Goal: Information Seeking & Learning: Learn about a topic

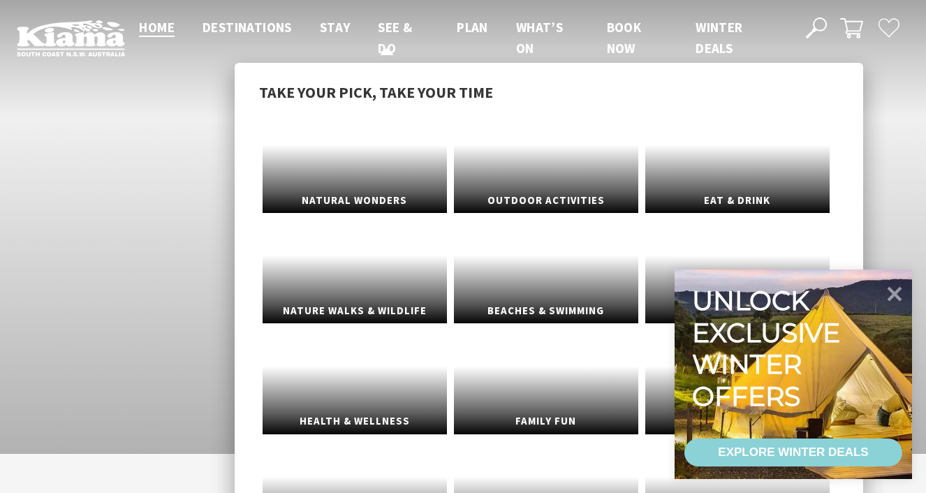
scroll to position [221, 936]
click at [390, 41] on span "See & Do" at bounding box center [395, 38] width 34 height 38
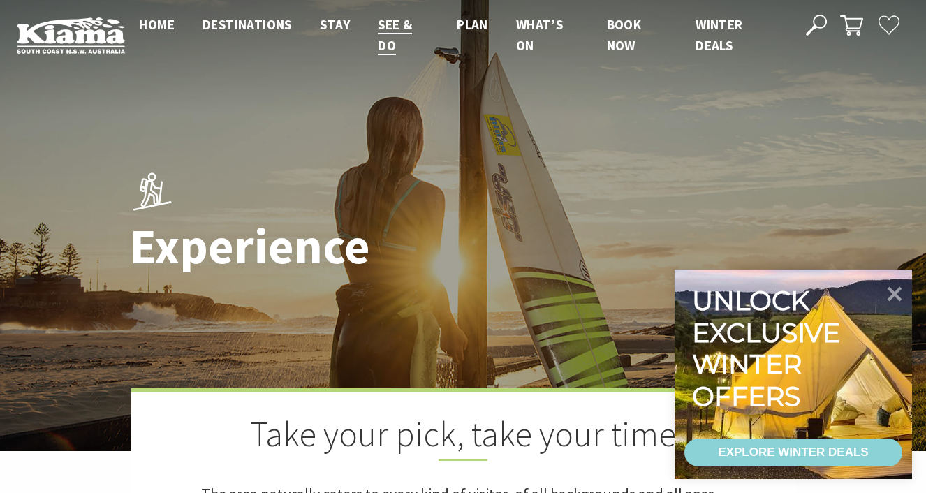
scroll to position [6, 0]
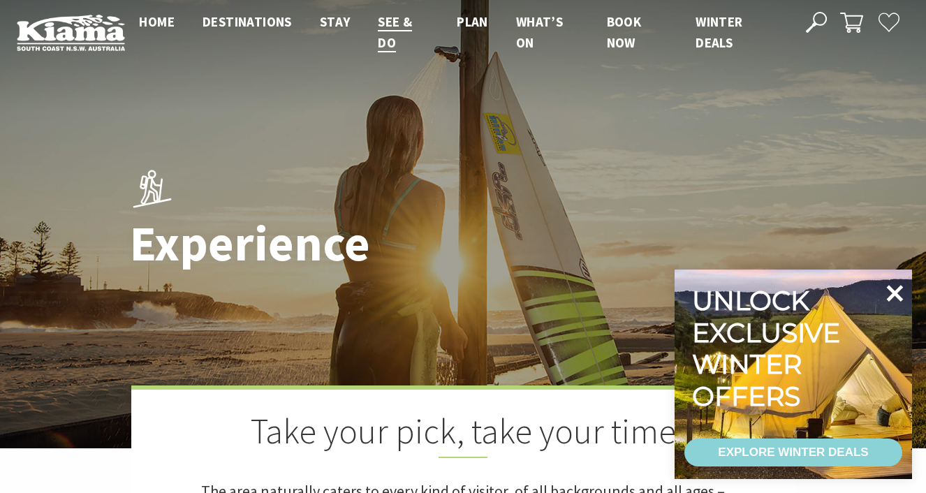
click at [890, 297] on icon at bounding box center [895, 293] width 17 height 17
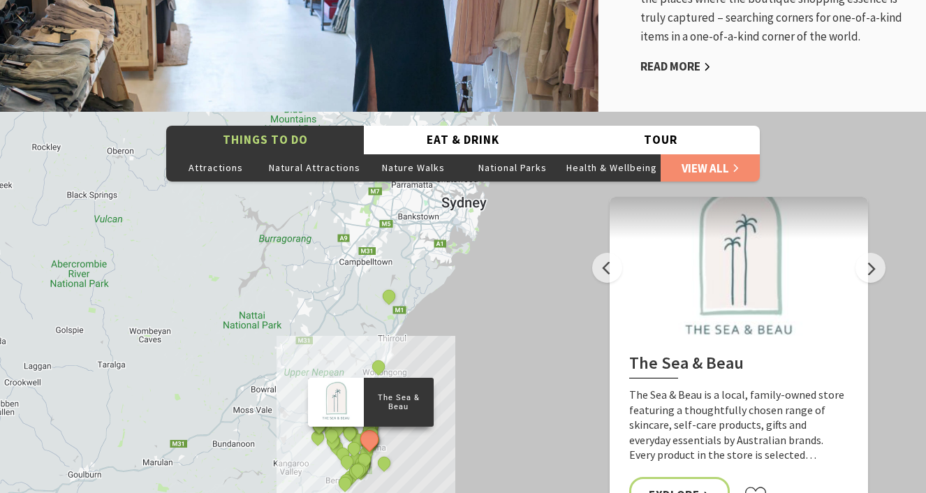
scroll to position [2772, 0]
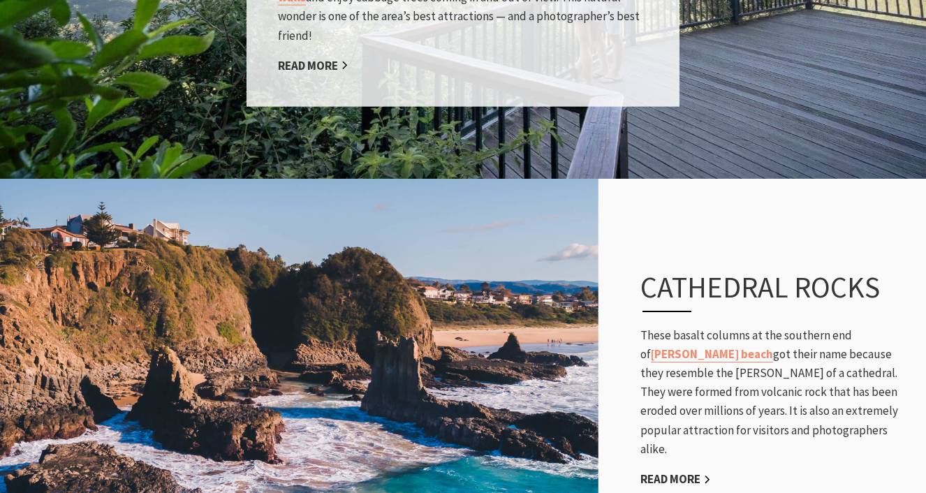
scroll to position [3009, 0]
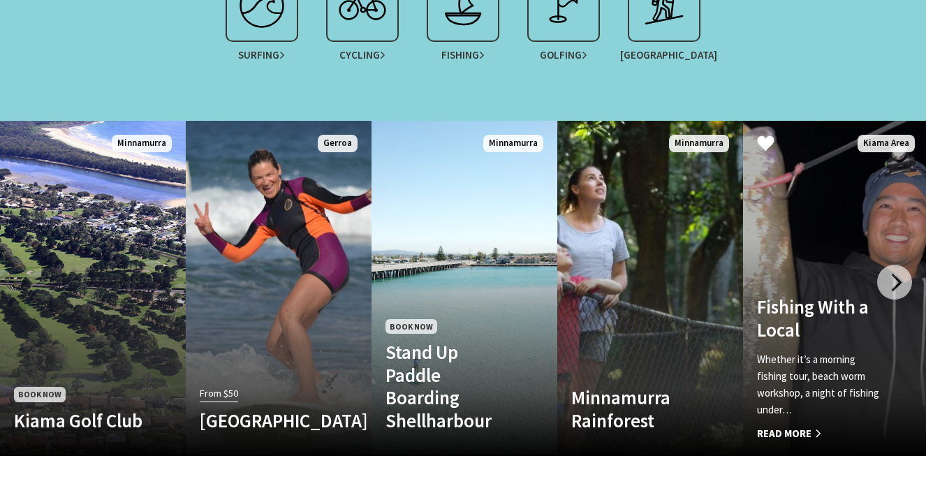
scroll to position [1355, 0]
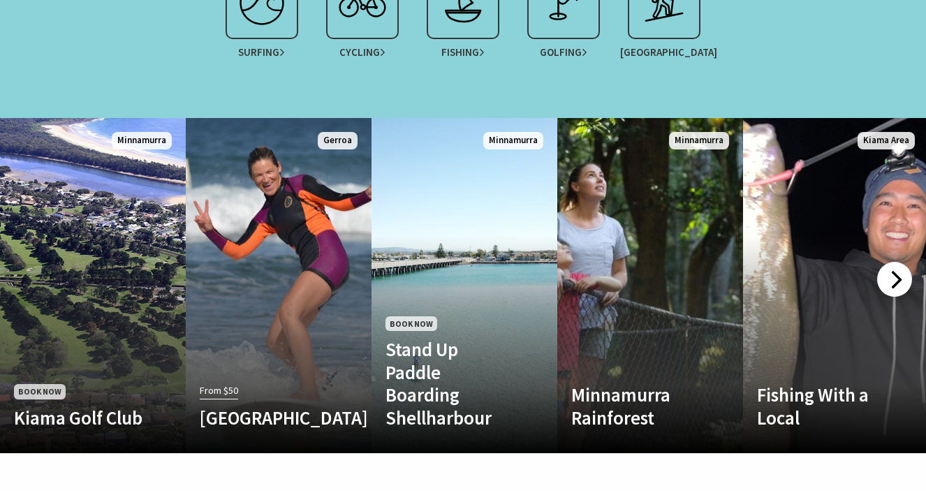
click at [894, 267] on div at bounding box center [894, 279] width 35 height 35
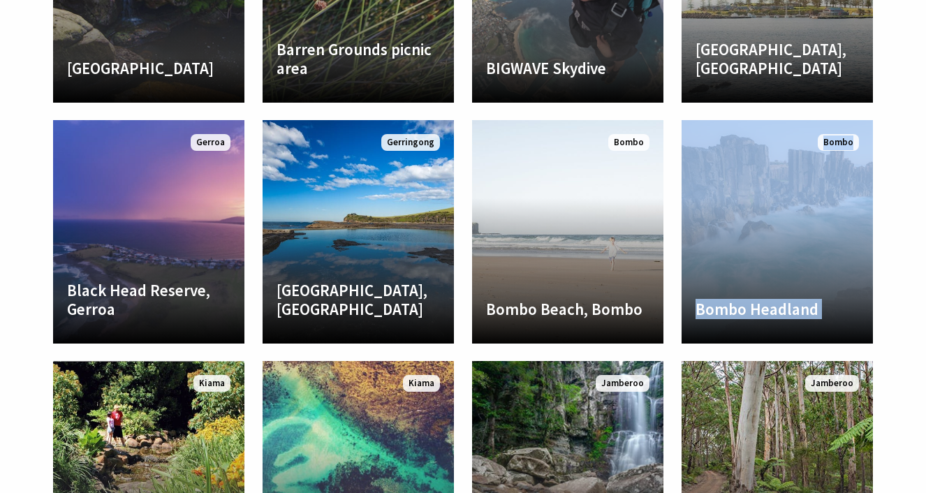
scroll to position [1243, 0]
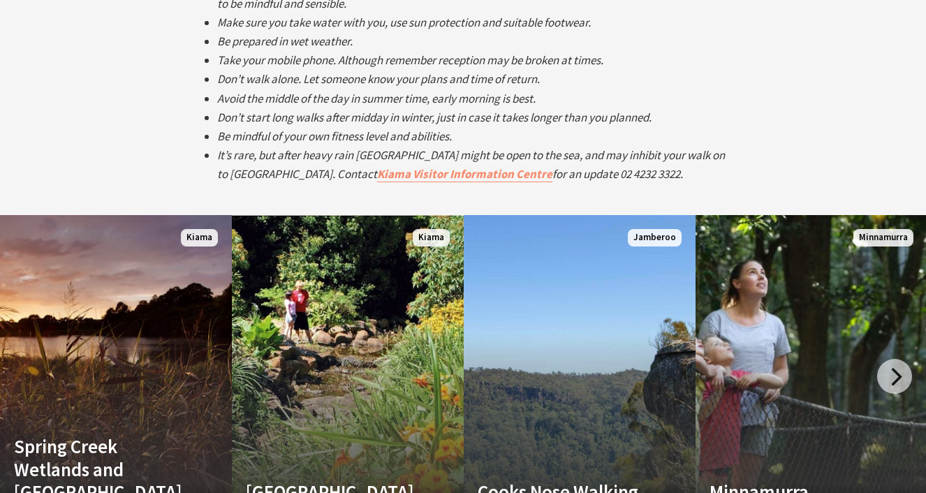
scroll to position [2651, 0]
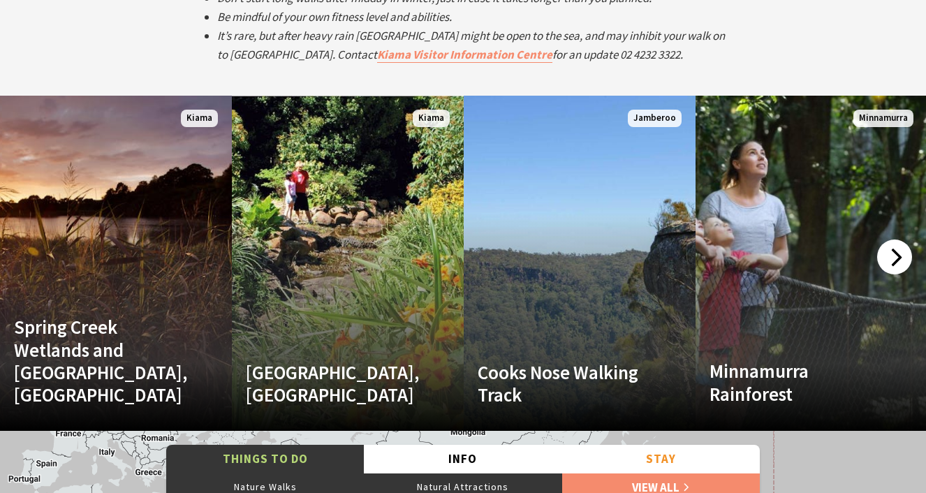
click at [893, 247] on div at bounding box center [894, 257] width 35 height 35
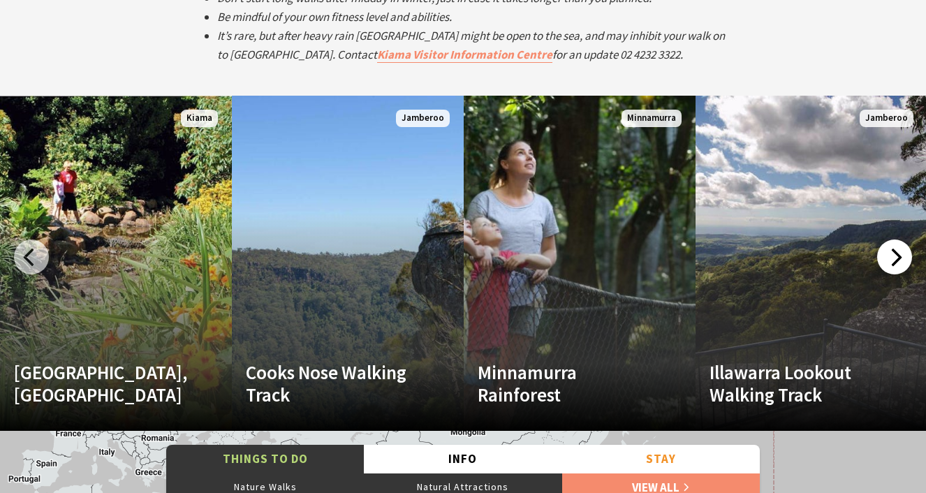
click at [898, 253] on div at bounding box center [894, 257] width 35 height 35
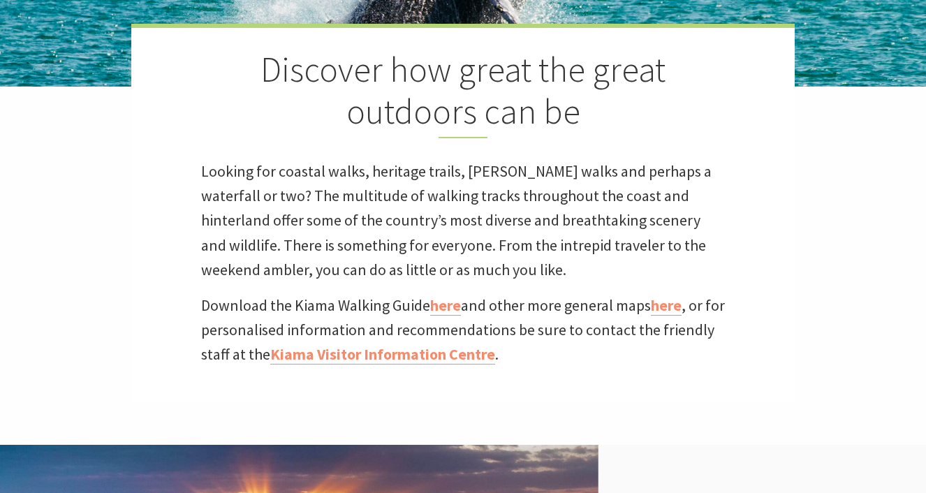
scroll to position [0, 0]
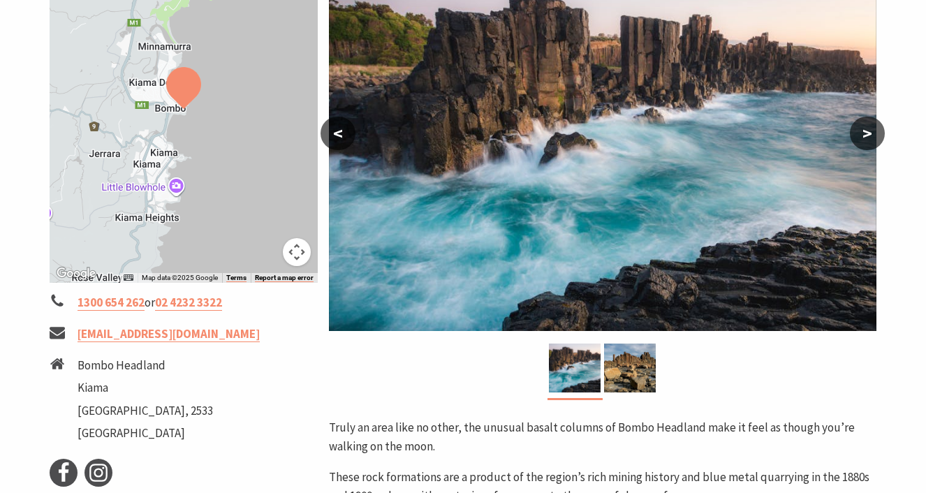
scroll to position [397, 0]
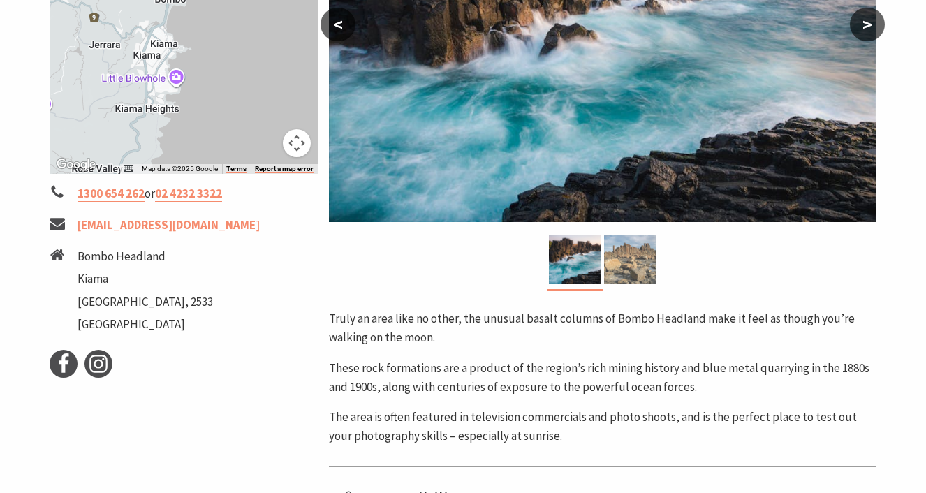
click at [645, 264] on img at bounding box center [630, 259] width 52 height 49
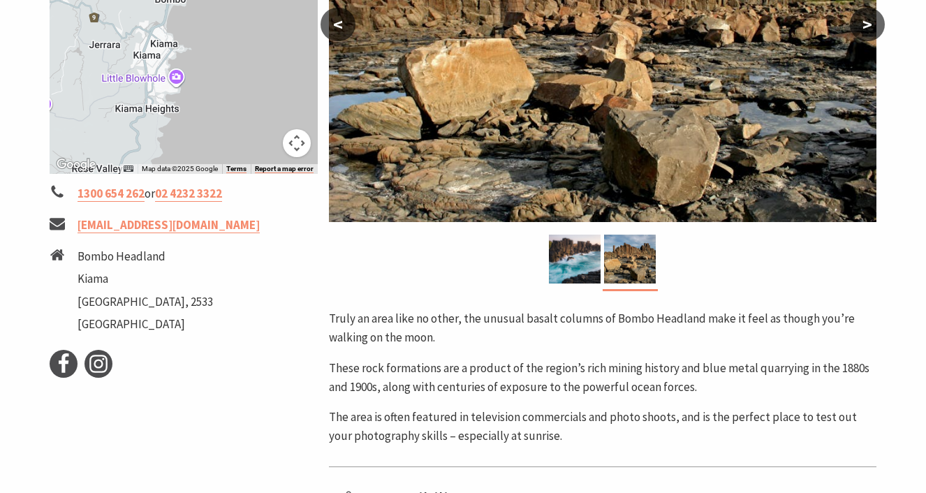
scroll to position [264, 0]
